Goal: Transaction & Acquisition: Book appointment/travel/reservation

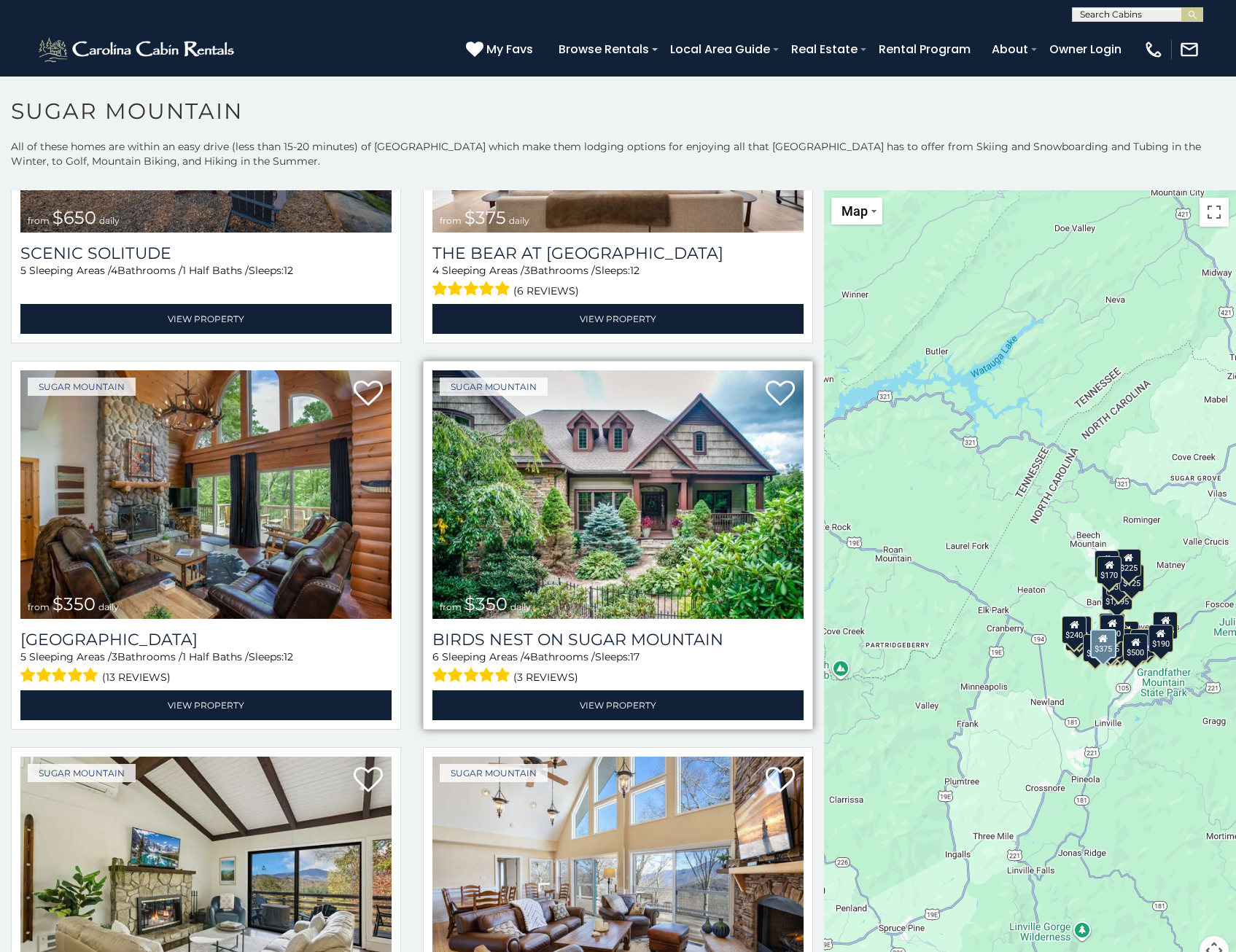
scroll to position [292, 0]
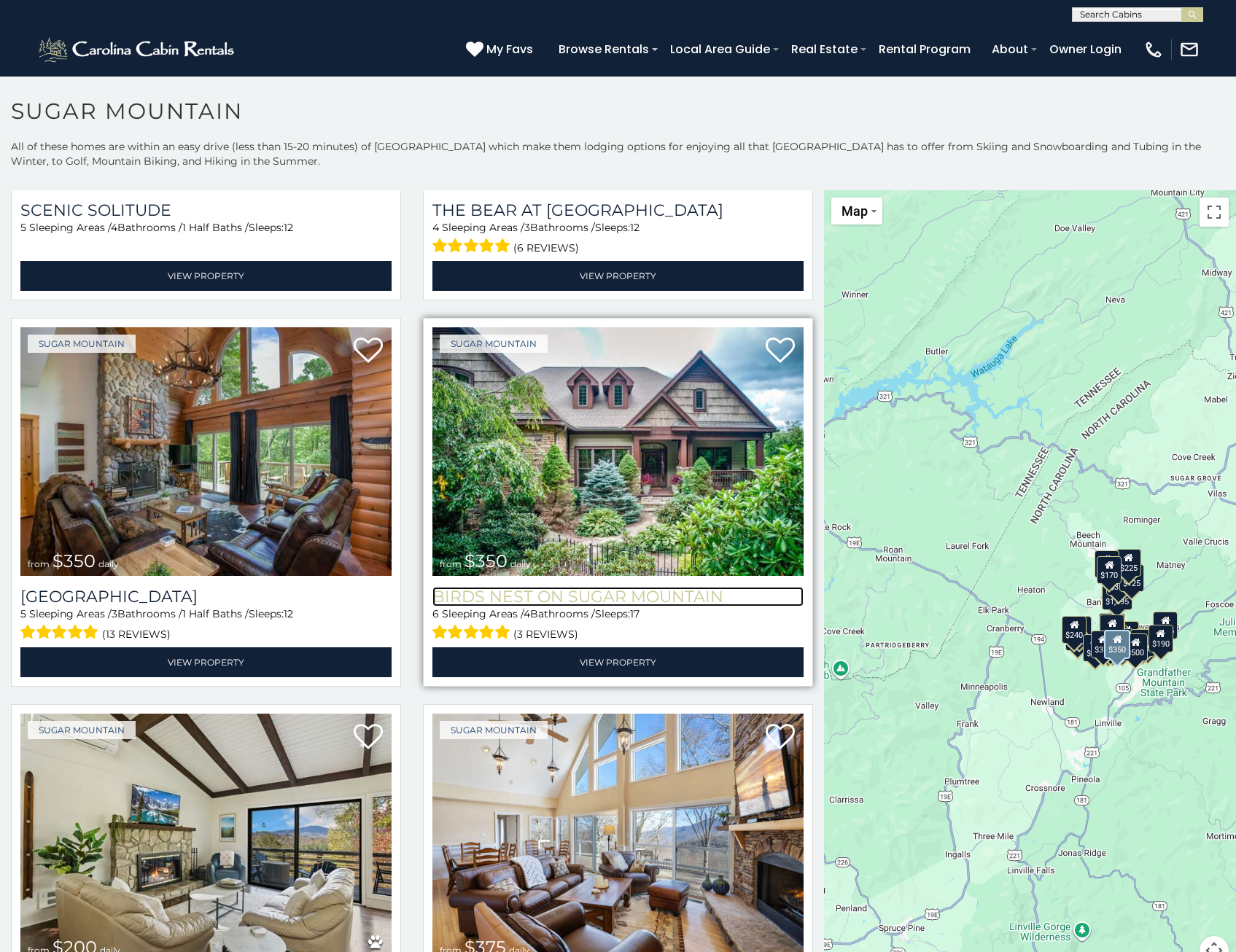
click at [630, 588] on h3 "Birds Nest On Sugar Mountain" at bounding box center [618, 596] width 371 height 20
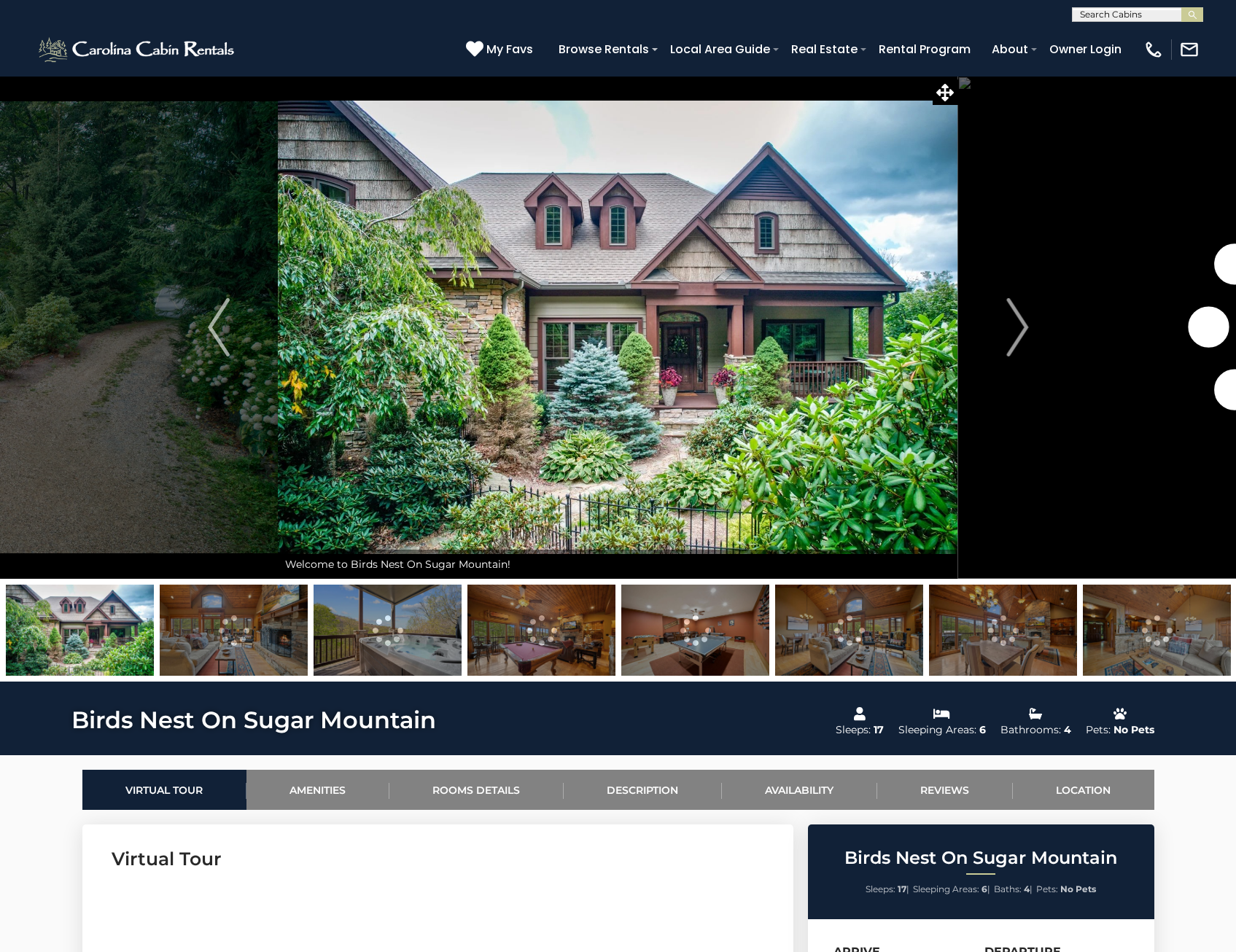
click at [238, 612] on img at bounding box center [234, 630] width 148 height 91
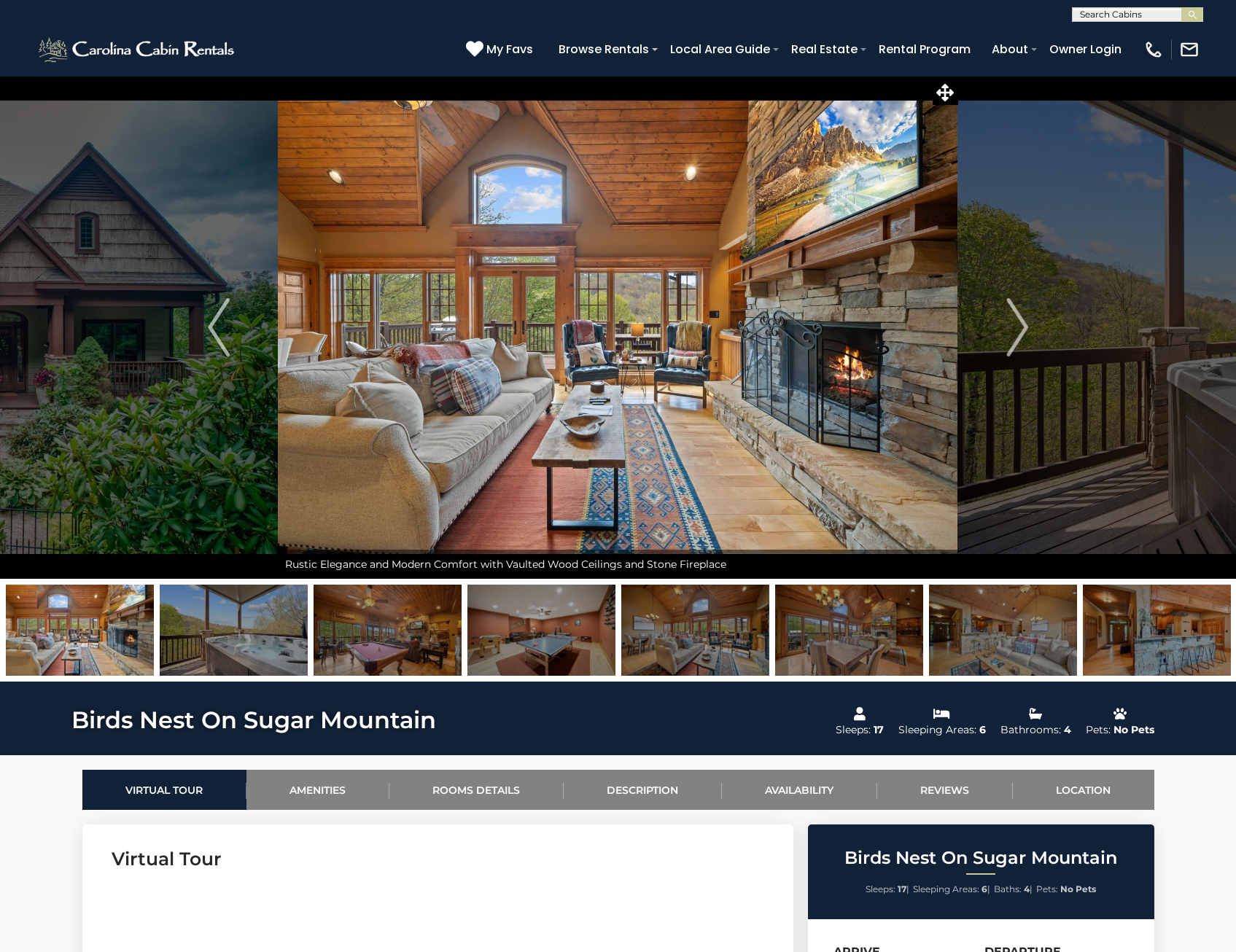
click at [852, 624] on img at bounding box center [849, 630] width 148 height 91
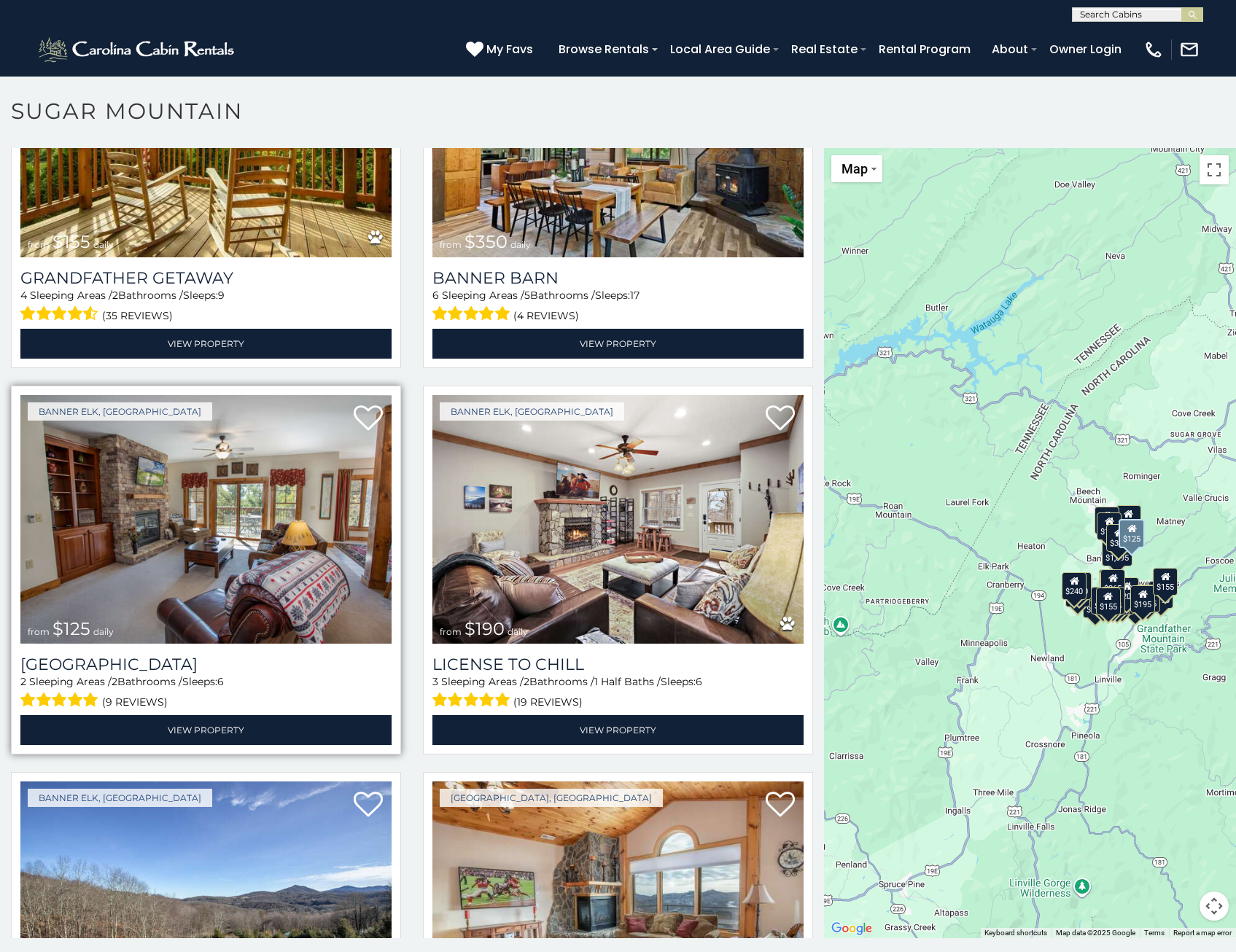
scroll to position [4593, 0]
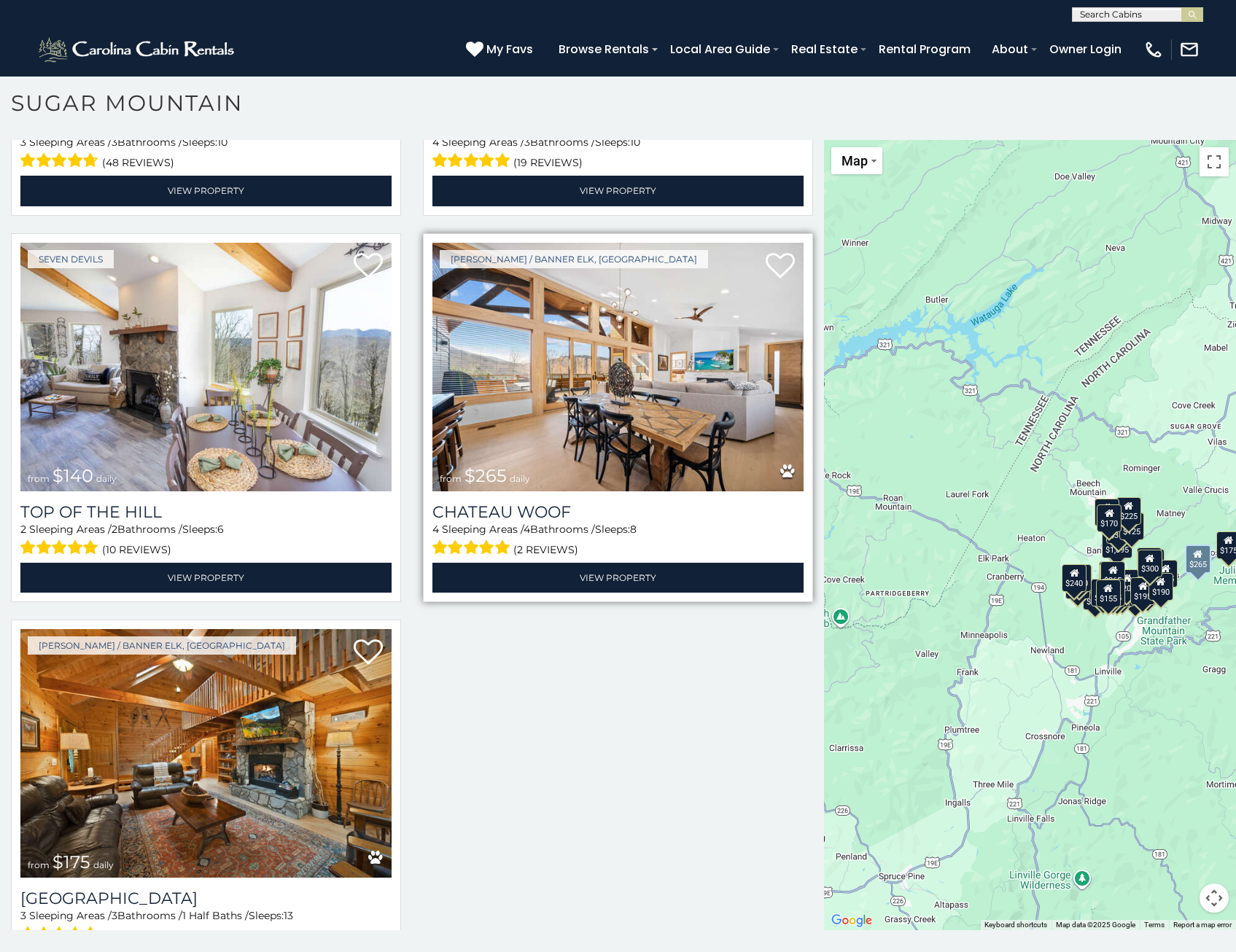
scroll to position [6127, 0]
